Goal: Task Accomplishment & Management: Complete application form

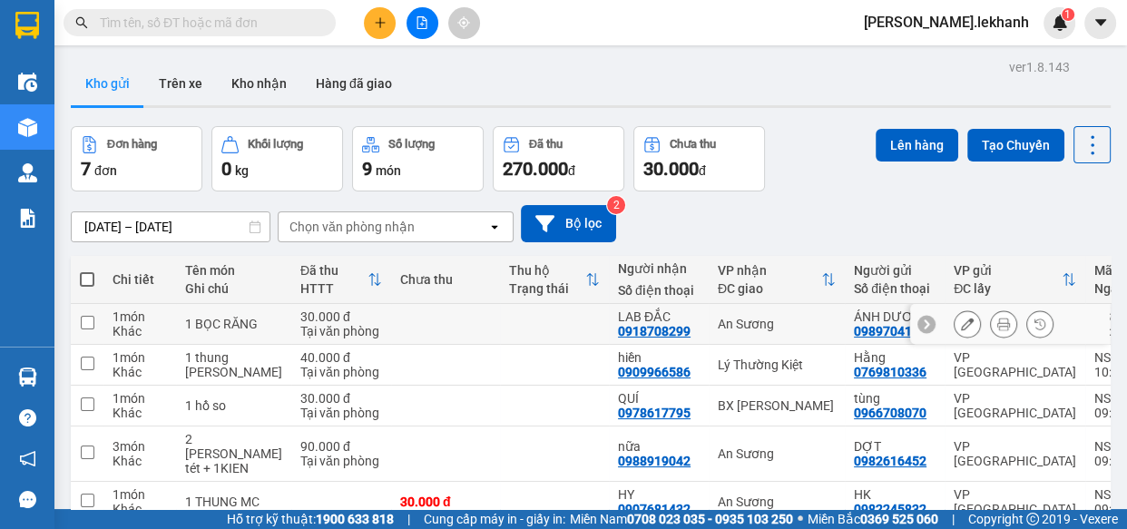
scroll to position [82, 0]
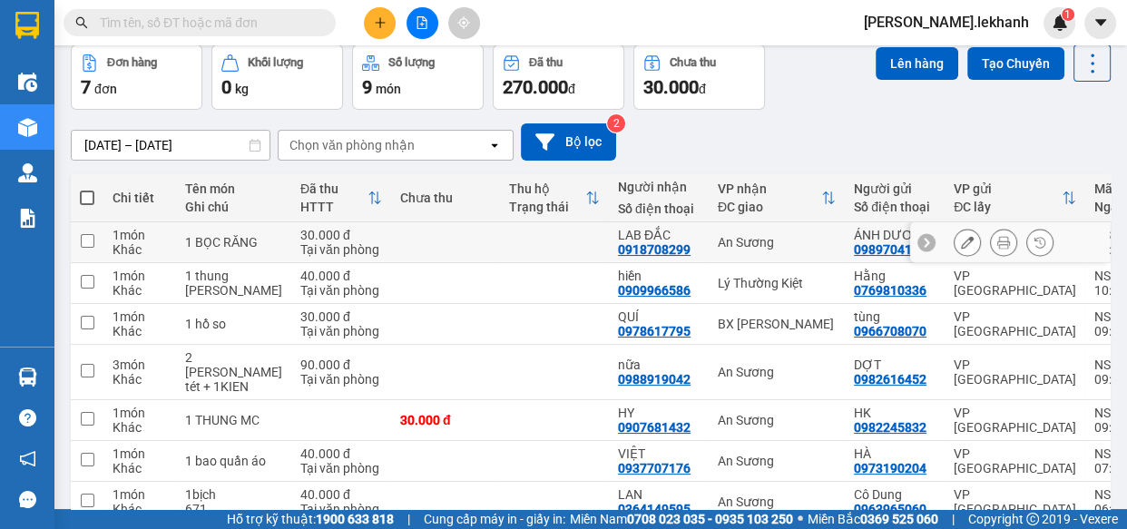
click at [963, 243] on button at bounding box center [967, 243] width 25 height 32
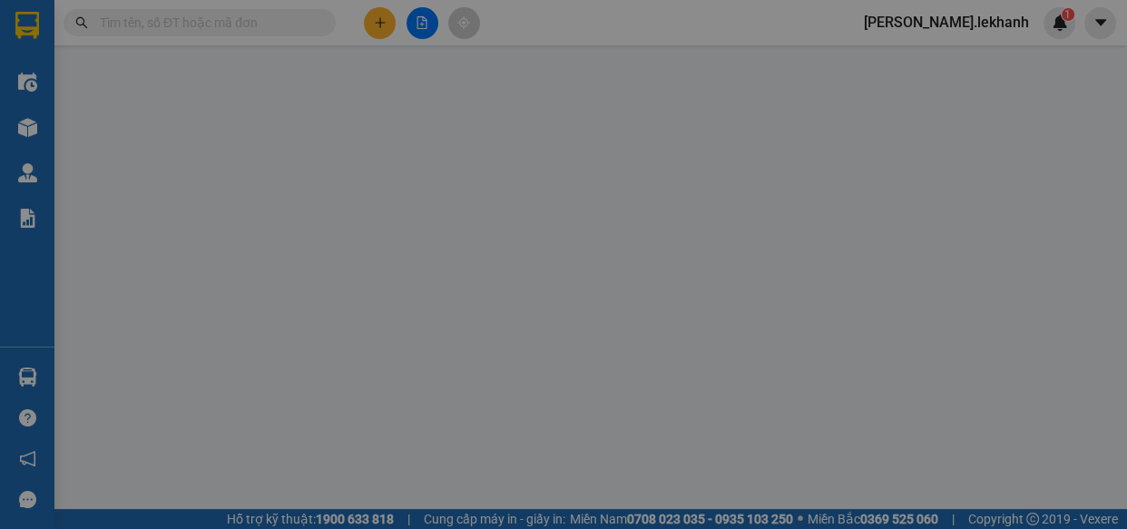
scroll to position [74, 0]
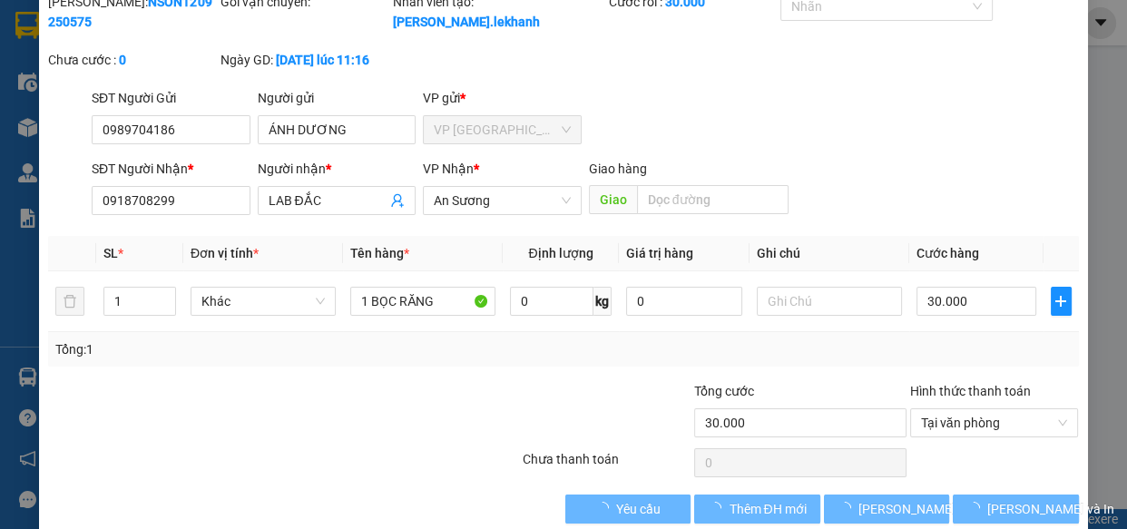
type input "0989704186"
type input "ÁNH DƯƠNG"
type input "0918708299"
type input "LAB ĐẮC"
type input "30.000"
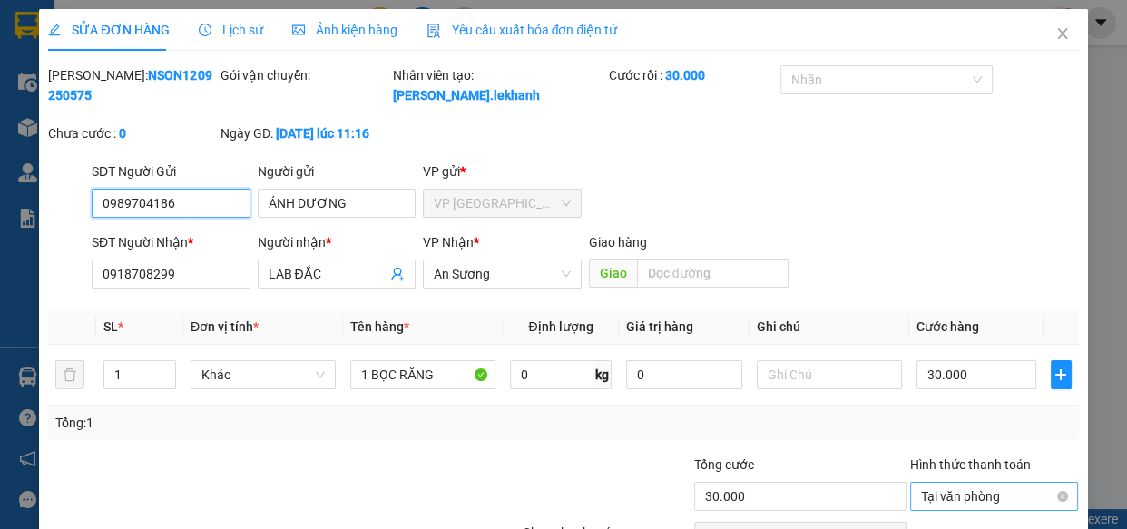
scroll to position [103, 0]
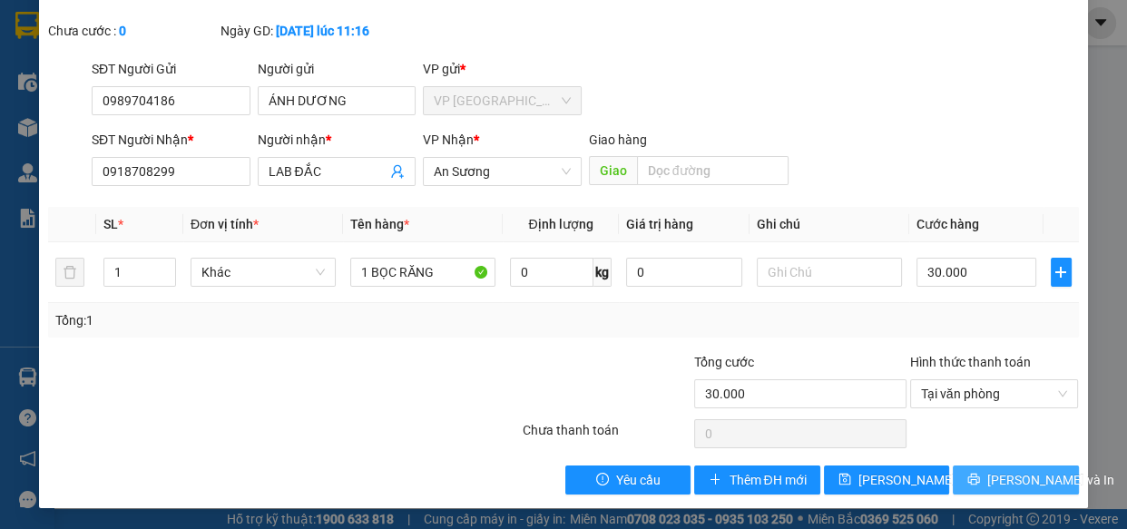
click at [1035, 479] on span "[PERSON_NAME] và In" at bounding box center [1050, 480] width 127 height 20
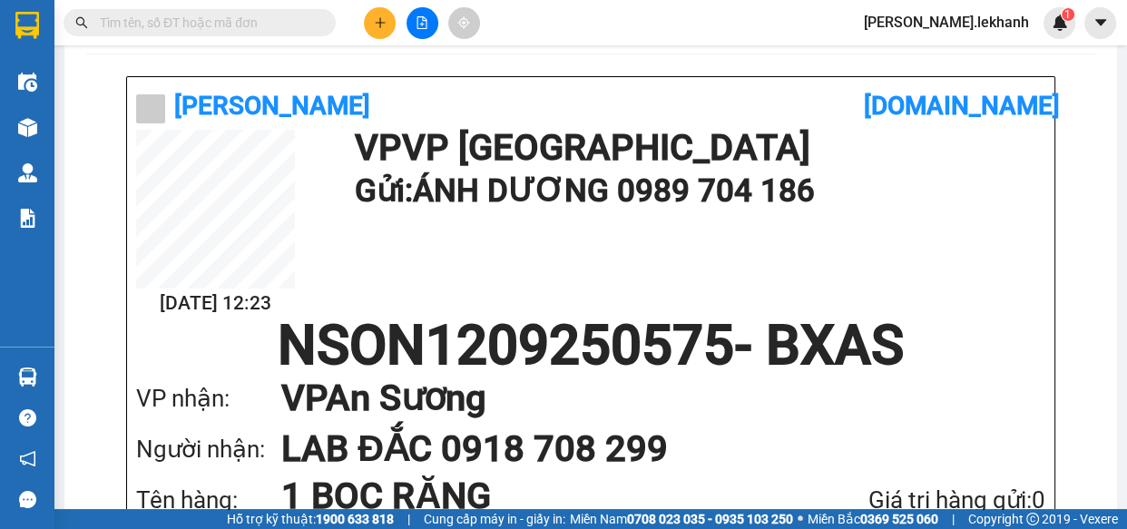
scroll to position [164, 0]
